Goal: Information Seeking & Learning: Check status

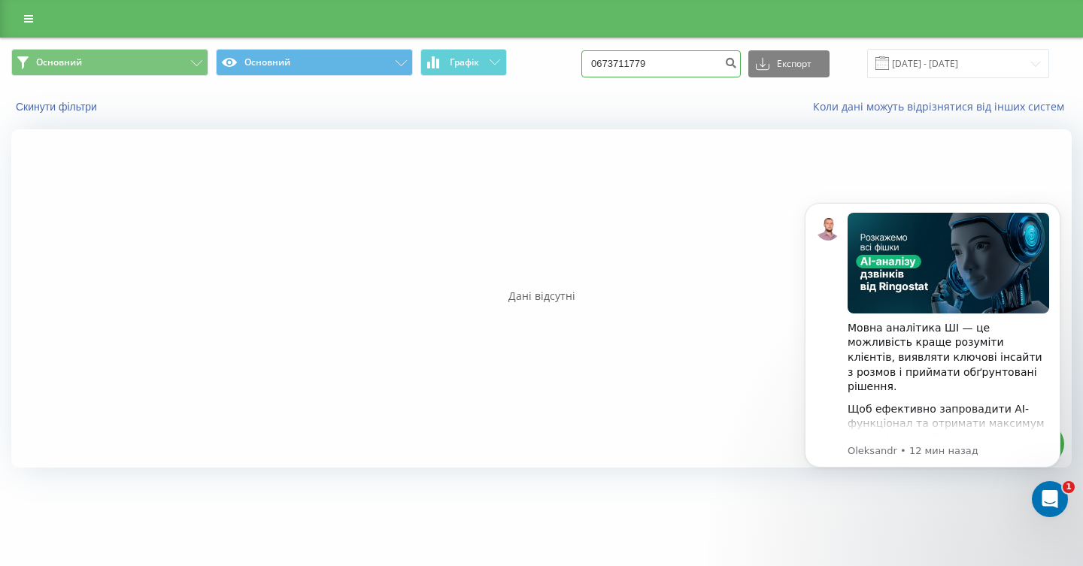
drag, startPoint x: 706, startPoint y: 64, endPoint x: 574, endPoint y: 53, distance: 132.8
click at [574, 53] on div "Основний Основний Графік 0673711779 Експорт .csv .xls .xlsx [DATE] - [DATE]" at bounding box center [541, 63] width 1060 height 29
paste input "0 67 567 6956"
type input "0 67 567 6956"
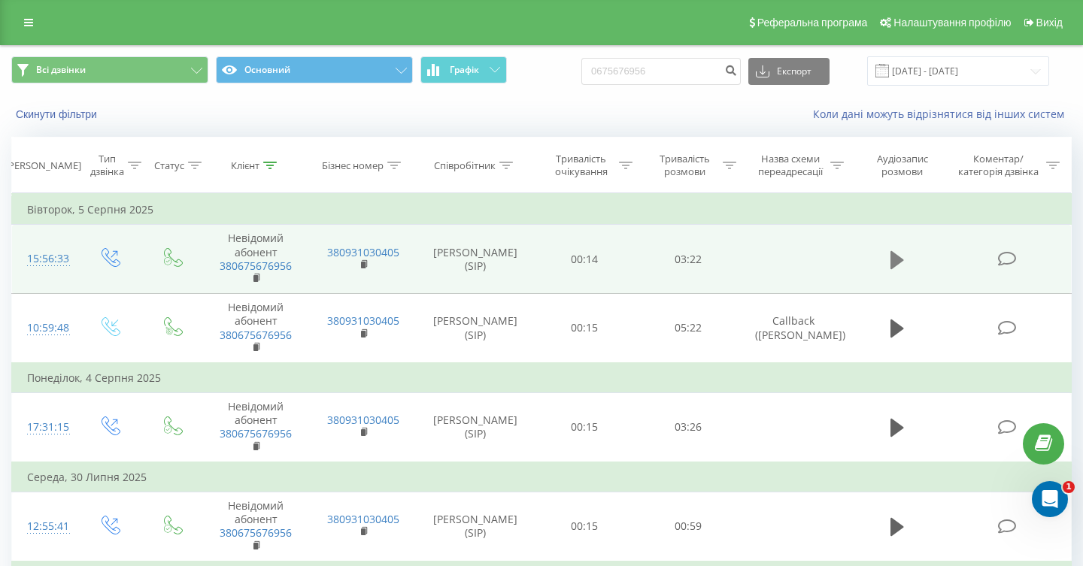
click at [900, 262] on icon at bounding box center [897, 260] width 14 height 18
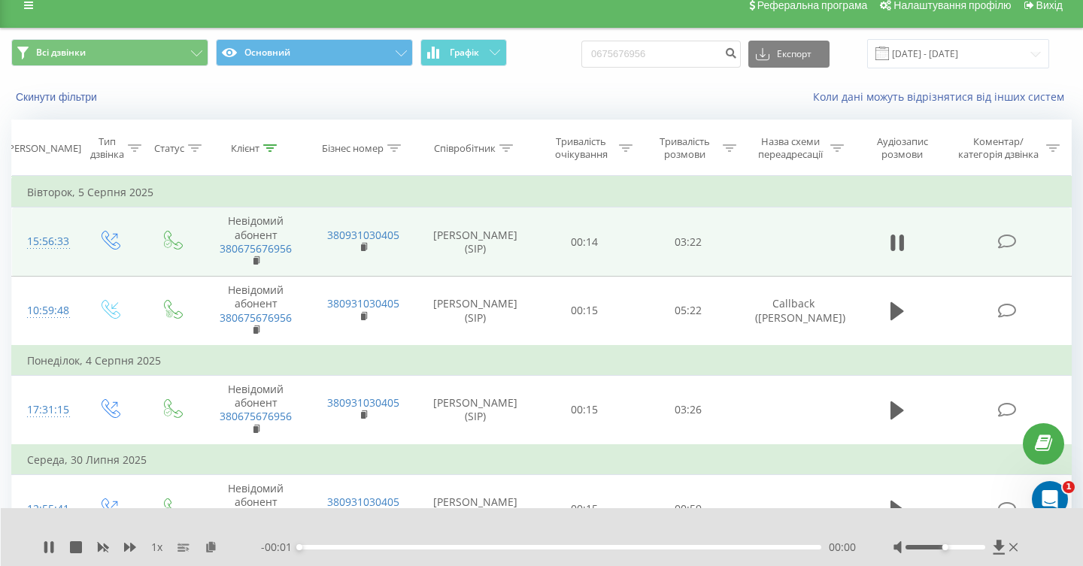
scroll to position [18, 0]
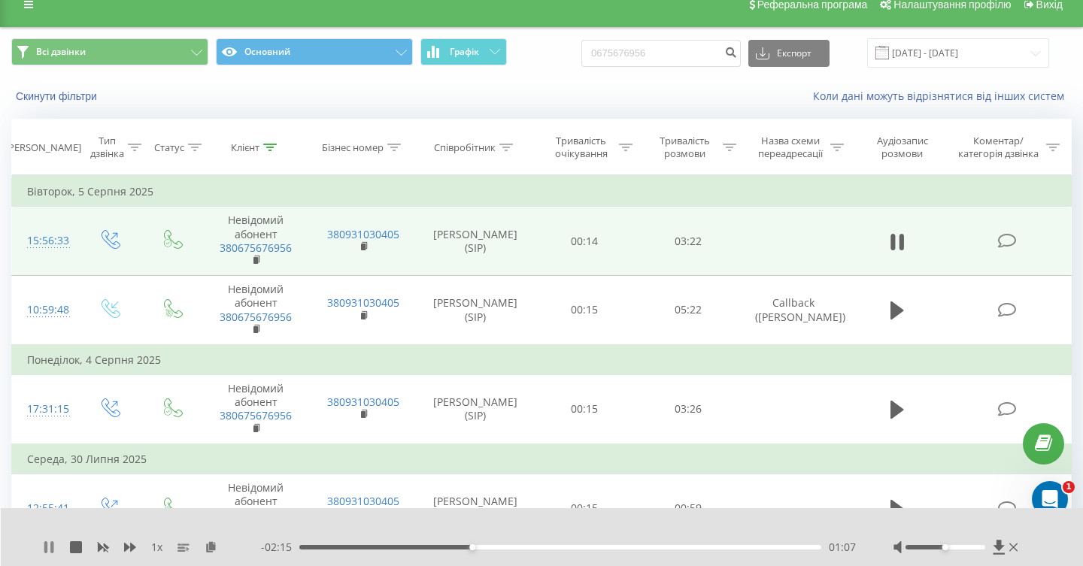
click at [50, 550] on icon at bounding box center [49, 547] width 12 height 12
